Goal: Information Seeking & Learning: Learn about a topic

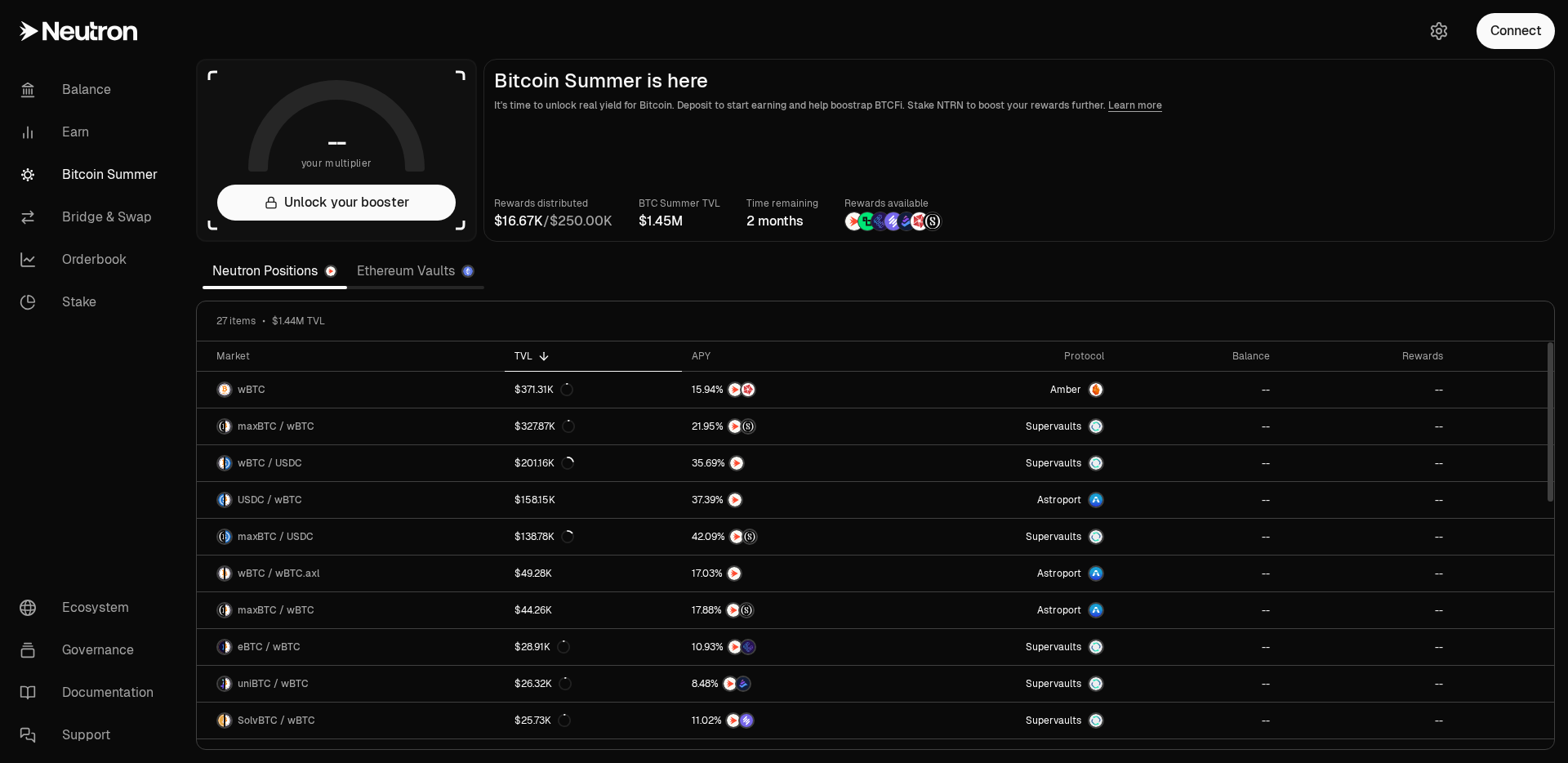
click at [429, 272] on link "Ethereum Vaults" at bounding box center [416, 272] width 137 height 33
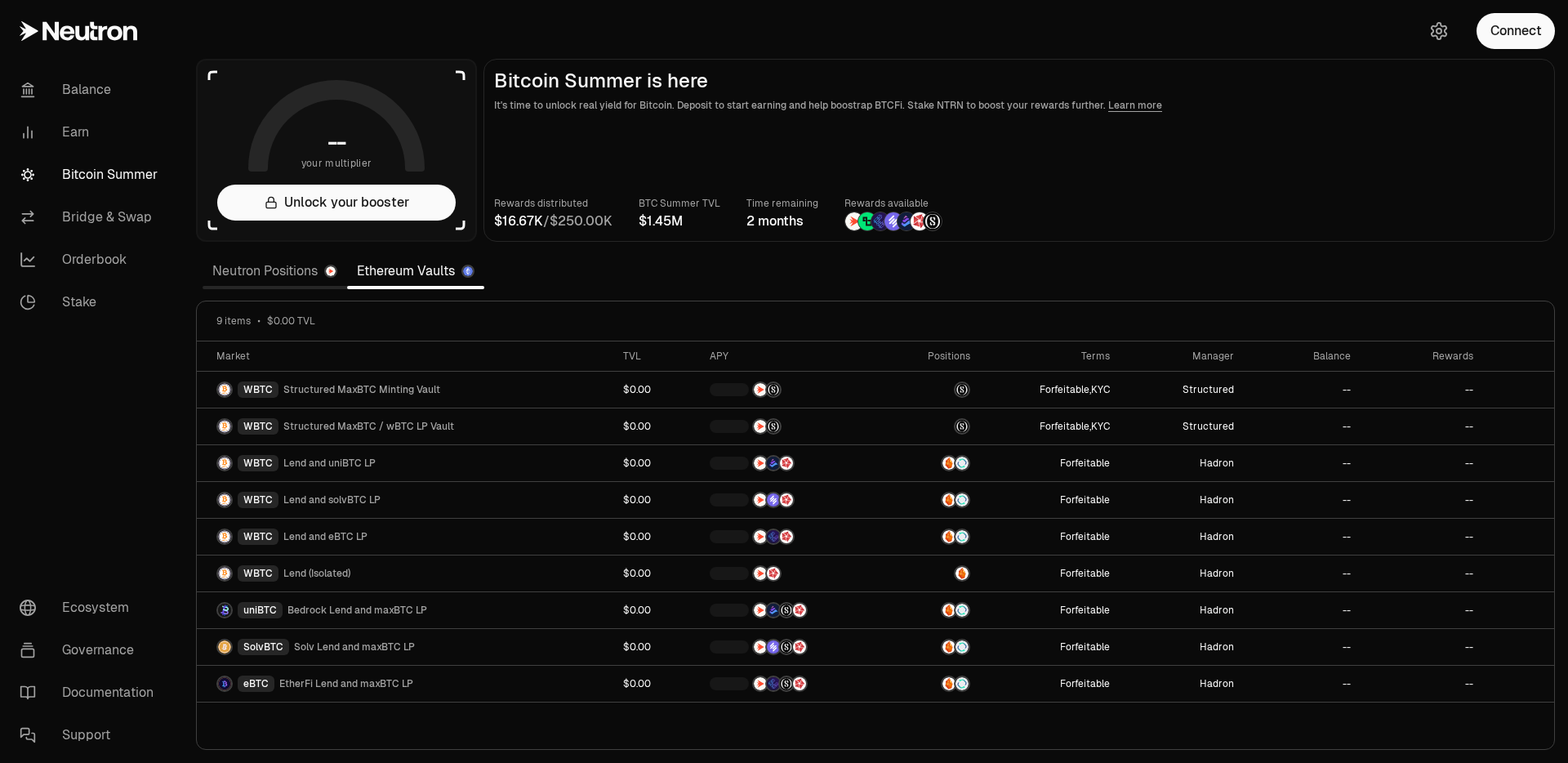
click at [281, 270] on link "Neutron Positions" at bounding box center [275, 272] width 144 height 33
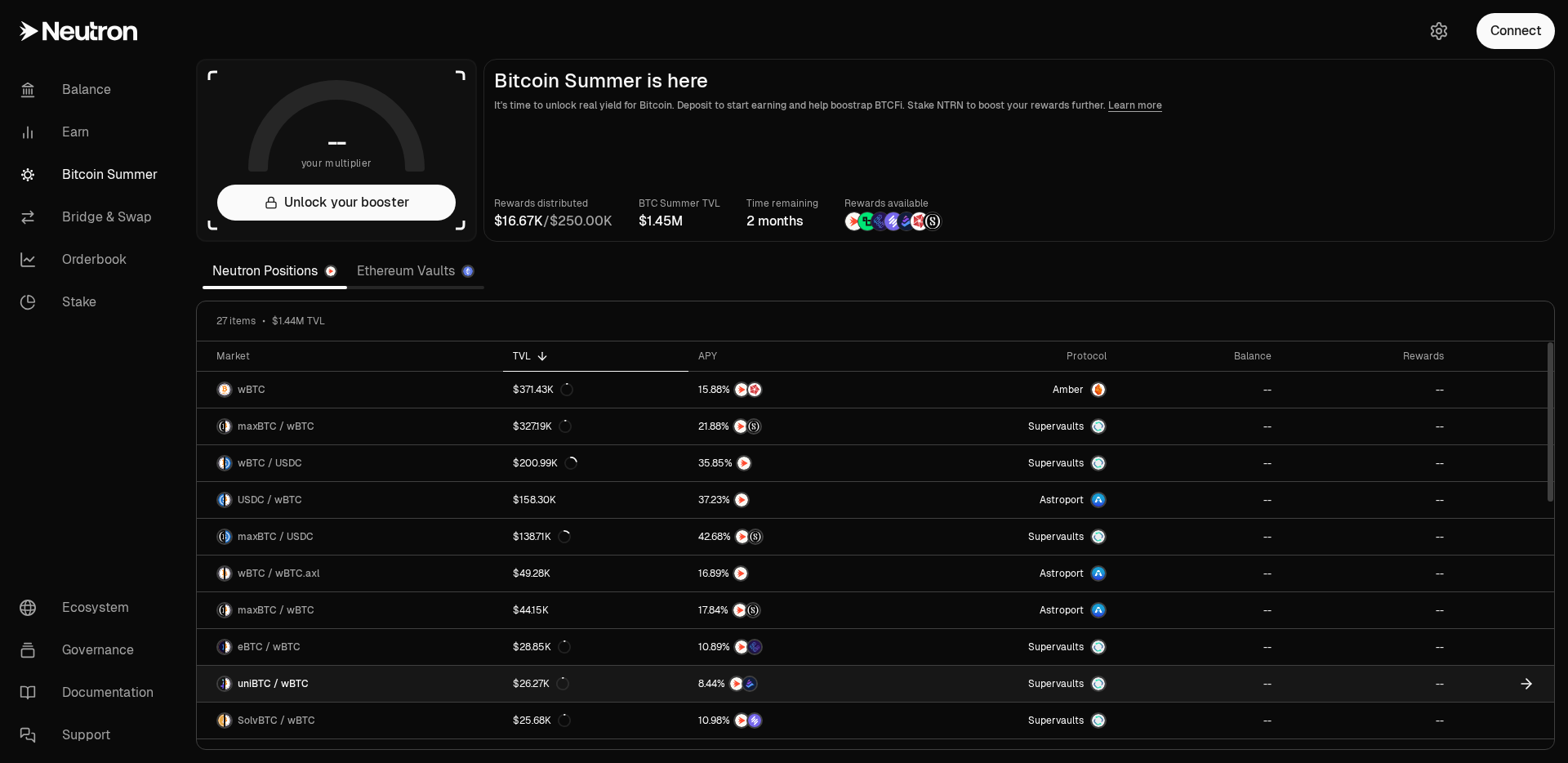
click at [675, 693] on link "$26.27K" at bounding box center [595, 684] width 185 height 36
